Goal: Information Seeking & Learning: Find specific fact

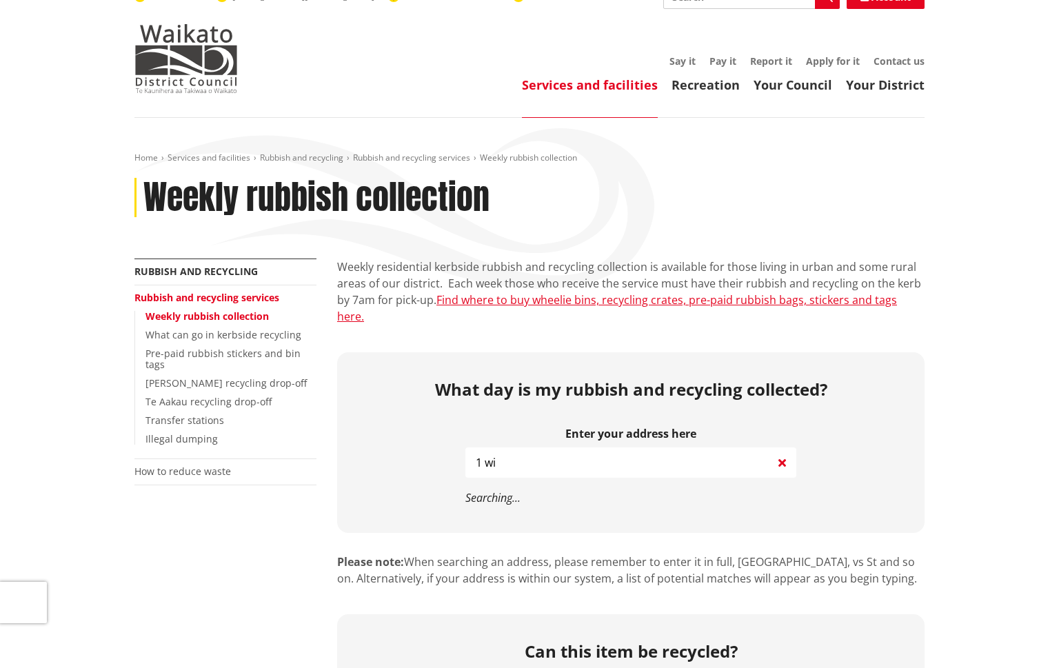
scroll to position [20, 0]
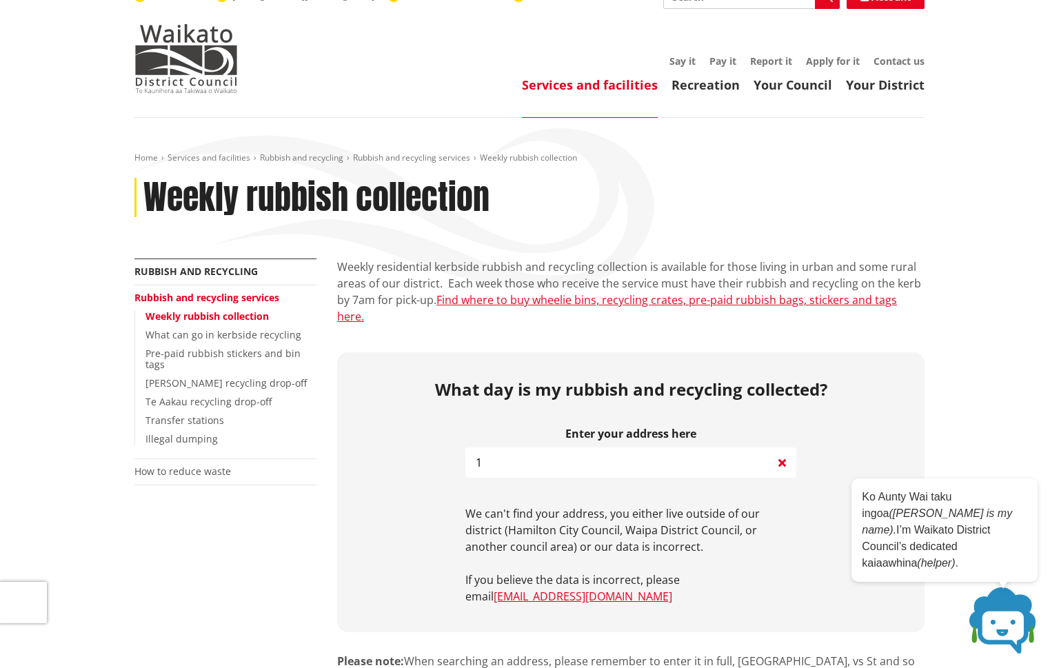
type input "1"
type input "w"
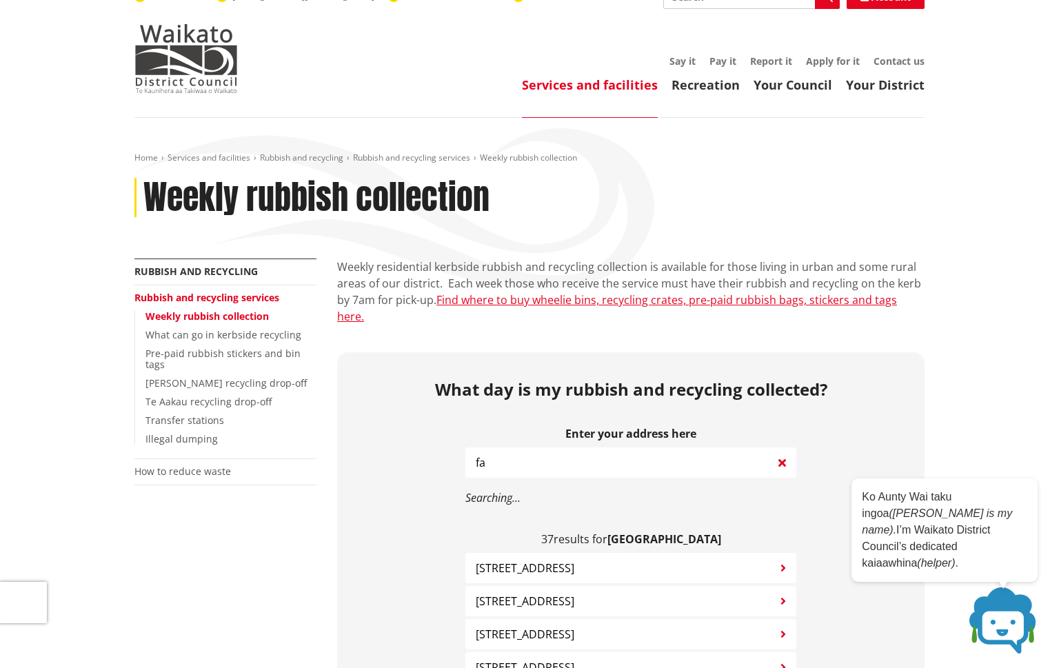
type input "f"
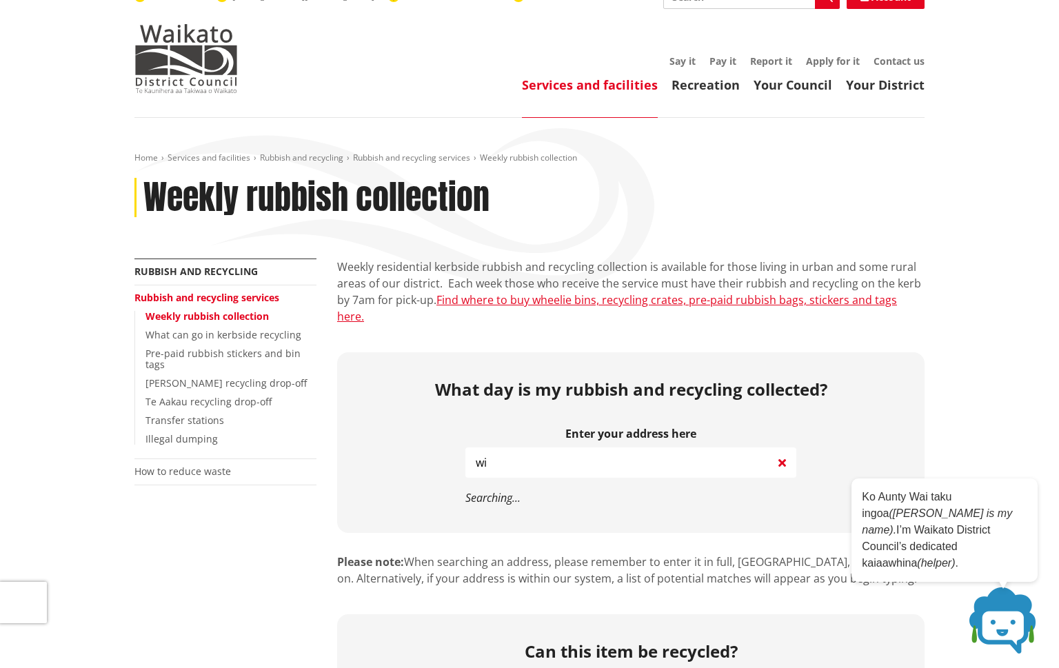
type input "w"
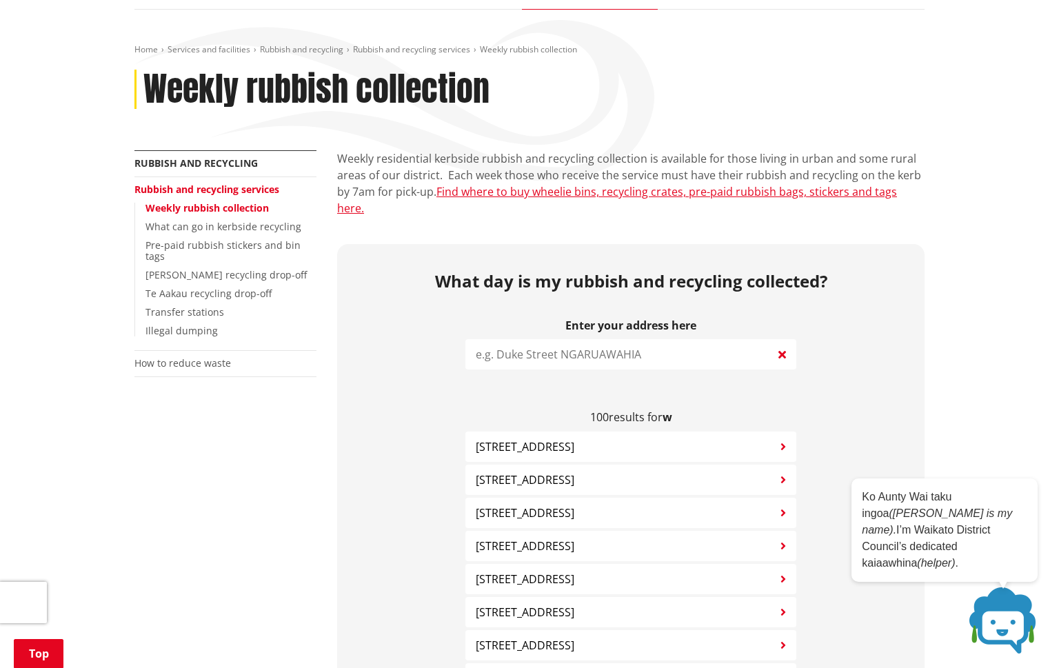
scroll to position [0, 0]
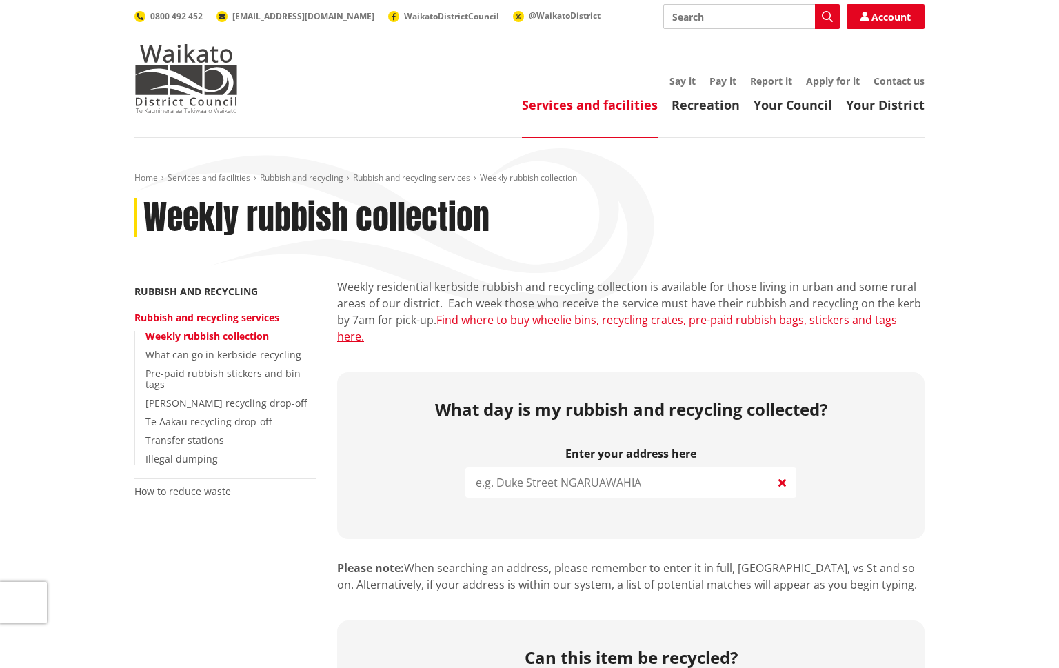
click at [513, 468] on input "search" at bounding box center [631, 483] width 331 height 30
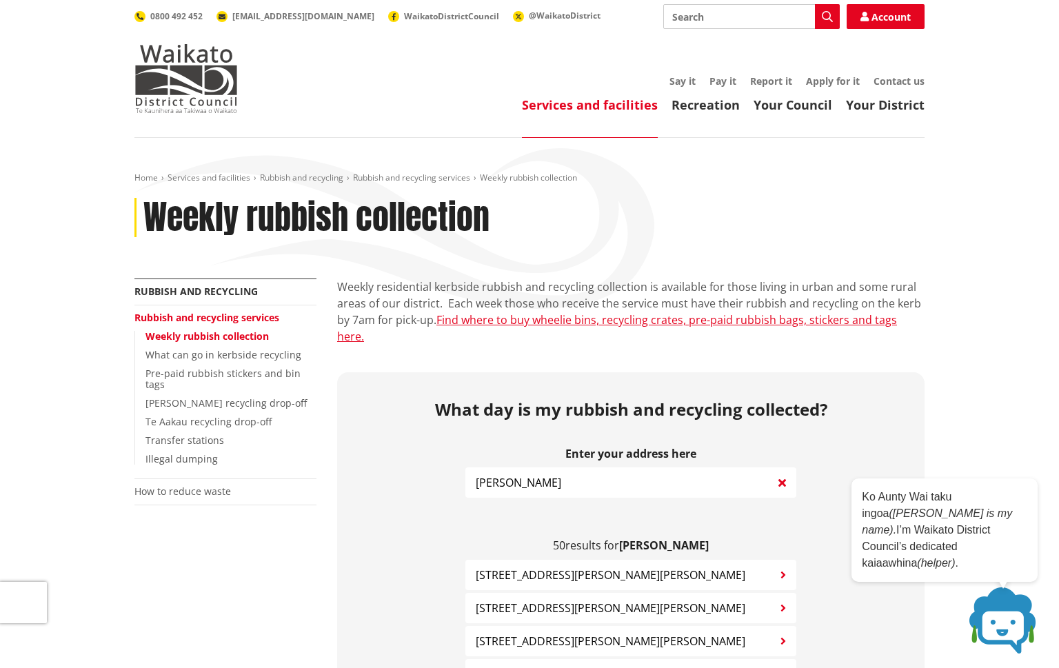
drag, startPoint x: 526, startPoint y: 466, endPoint x: 418, endPoint y: 457, distance: 108.6
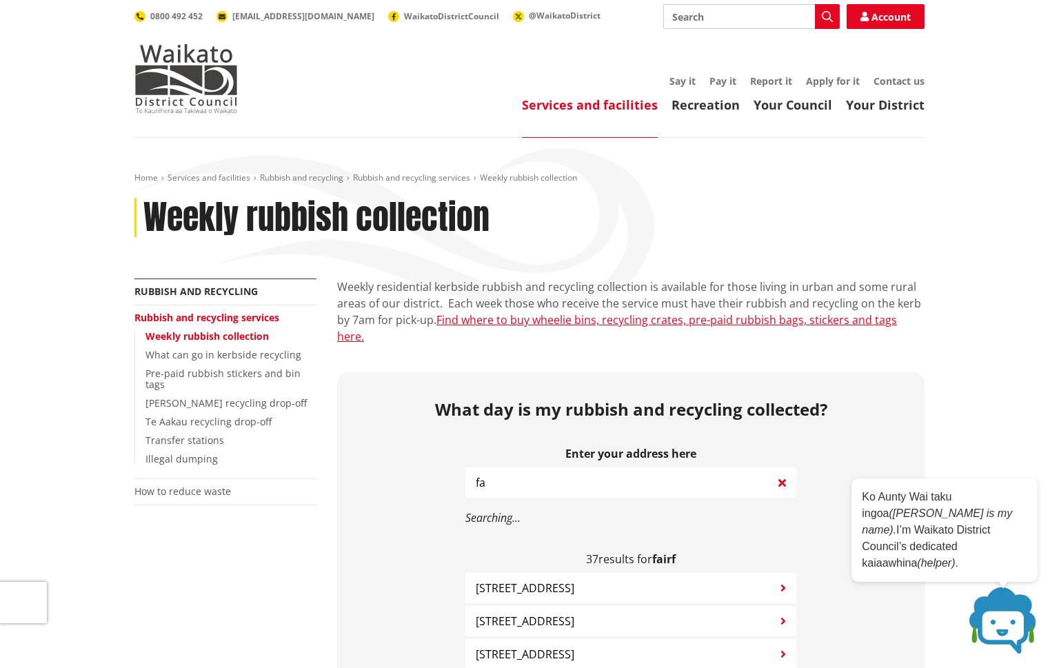
type input "f"
type input "FAIRFIELD"
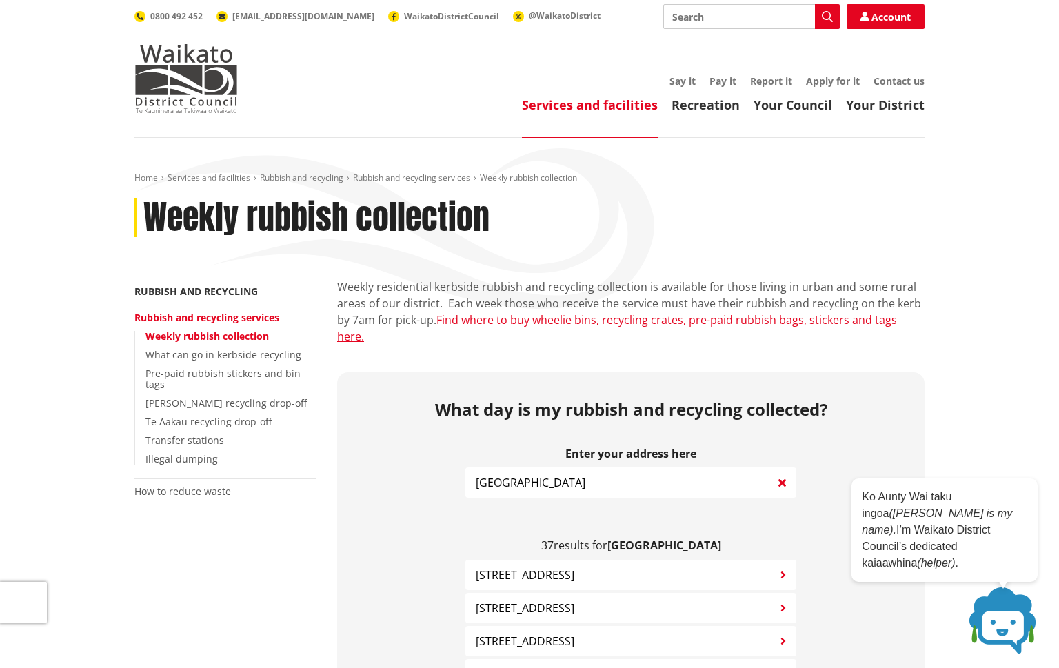
drag, startPoint x: 501, startPoint y: 468, endPoint x: 356, endPoint y: 466, distance: 145.5
